Goal: Find contact information: Find contact information

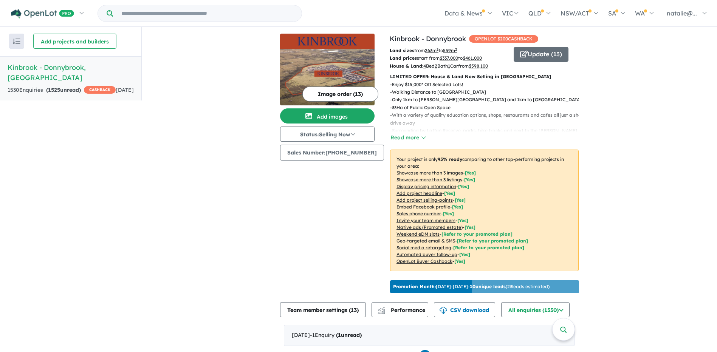
scroll to position [1, 0]
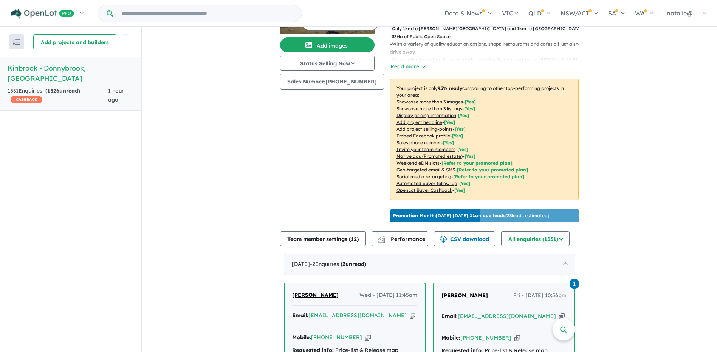
scroll to position [110, 0]
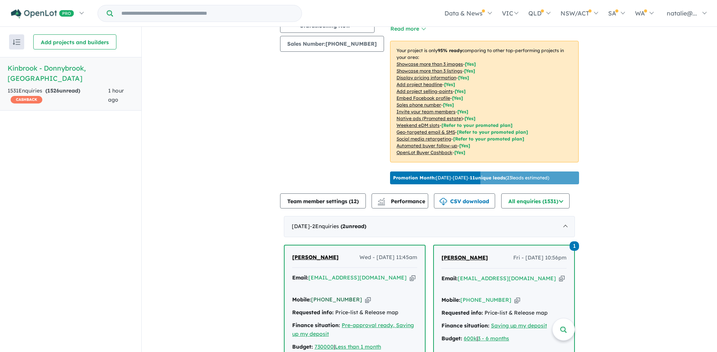
drag, startPoint x: 351, startPoint y: 307, endPoint x: 321, endPoint y: 307, distance: 29.9
click at [321, 305] on div "Mobile: [PHONE_NUMBER] Copied!" at bounding box center [354, 300] width 125 height 9
copy link "423 787 157"
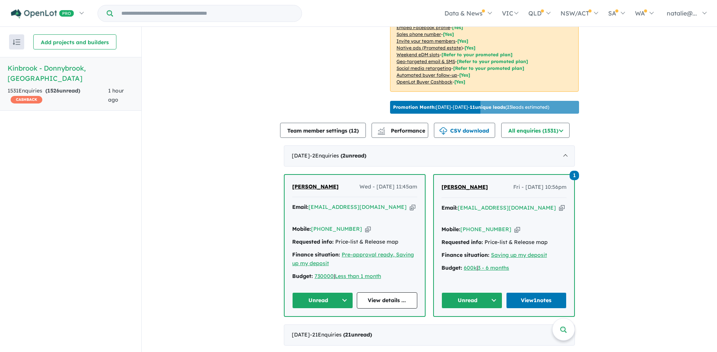
scroll to position [185, 0]
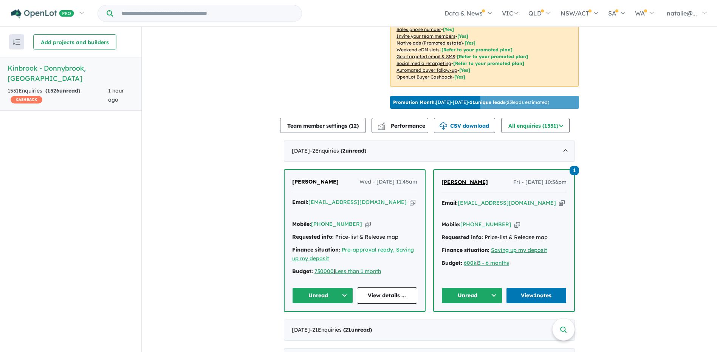
drag, startPoint x: 238, startPoint y: 222, endPoint x: 268, endPoint y: 222, distance: 29.9
drag, startPoint x: 351, startPoint y: 231, endPoint x: 321, endPoint y: 233, distance: 30.0
click at [321, 229] on div "Mobile: +61 423 787 157 Copied!" at bounding box center [354, 224] width 125 height 9
copy link "423 787 157"
